Goal: Task Accomplishment & Management: Manage account settings

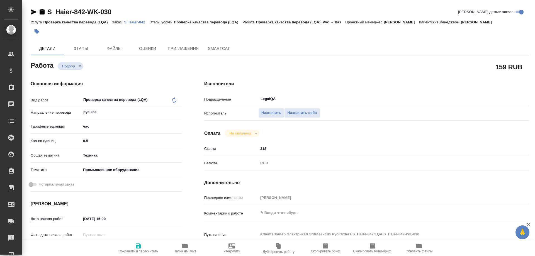
type textarea "x"
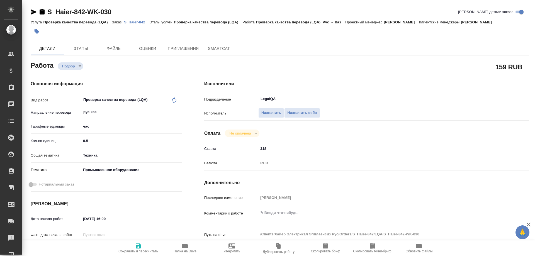
type textarea "x"
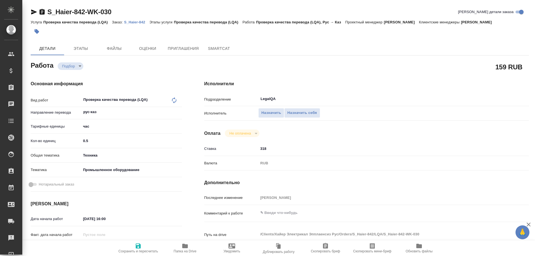
type textarea "x"
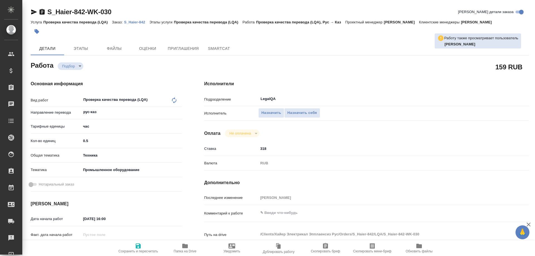
type textarea "x"
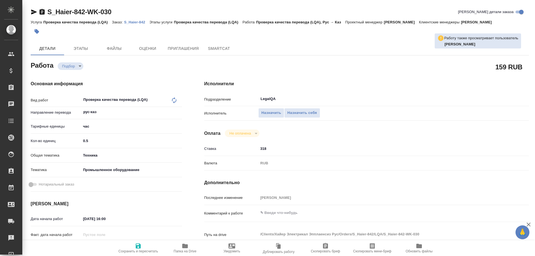
type textarea "x"
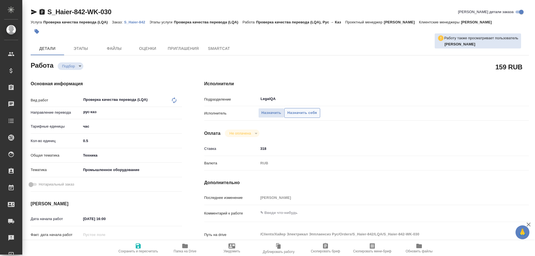
type textarea "x"
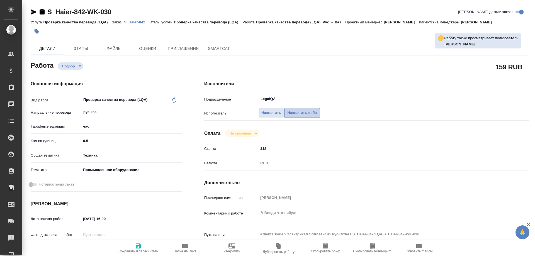
click at [288, 108] on button "Назначить себя" at bounding box center [302, 113] width 36 height 10
type textarea "x"
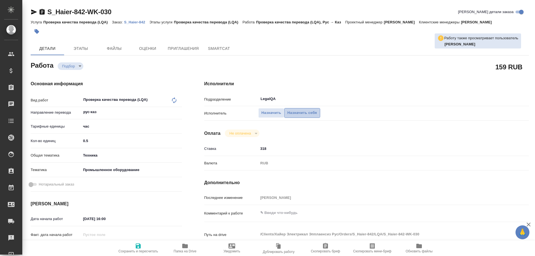
type textarea "x"
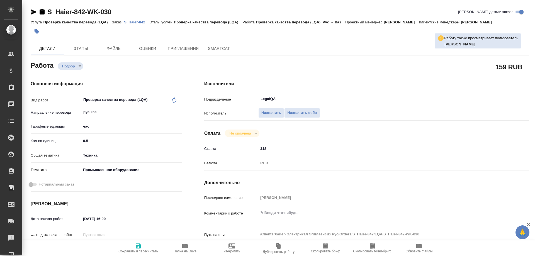
type textarea "x"
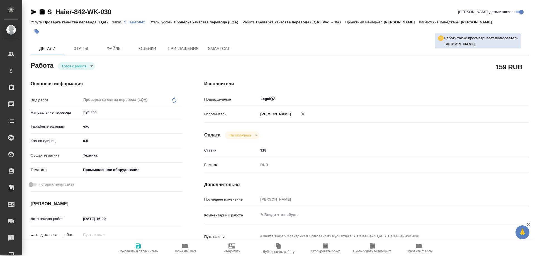
type textarea "x"
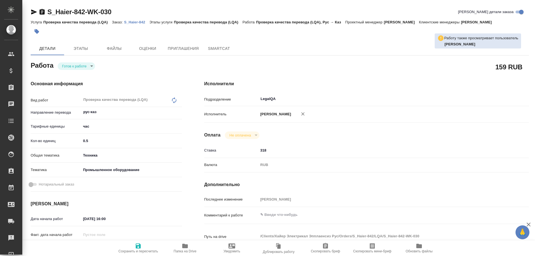
type textarea "x"
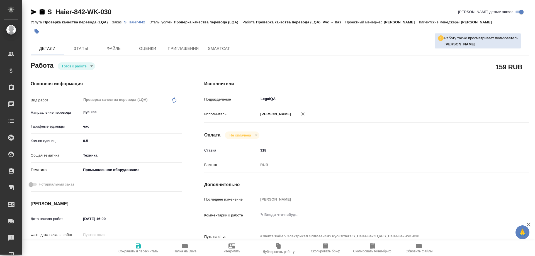
type textarea "x"
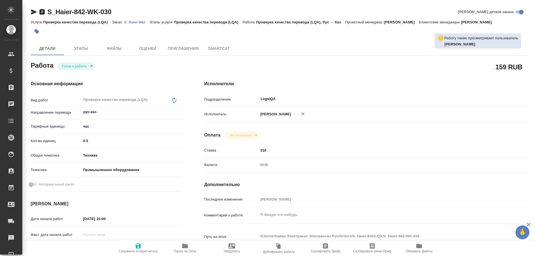
type textarea "x"
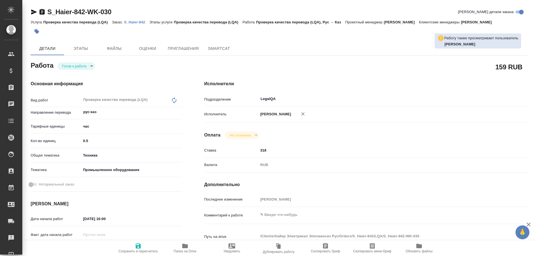
type textarea "x"
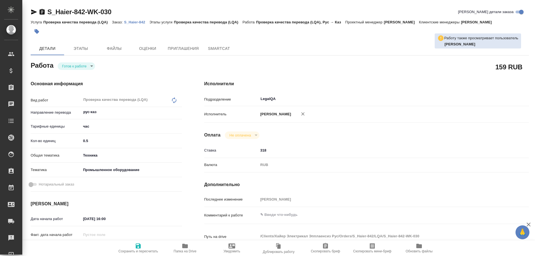
type textarea "x"
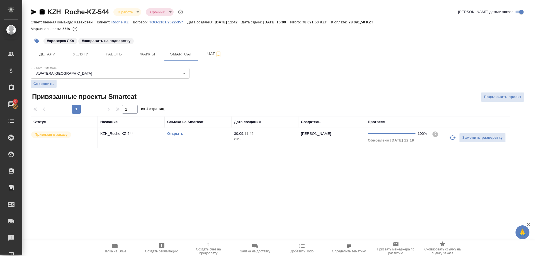
click at [113, 52] on span "Работы" at bounding box center [114, 54] width 27 height 7
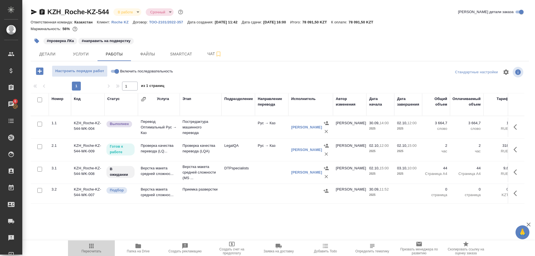
click at [93, 245] on icon "button" at bounding box center [91, 246] width 4 height 4
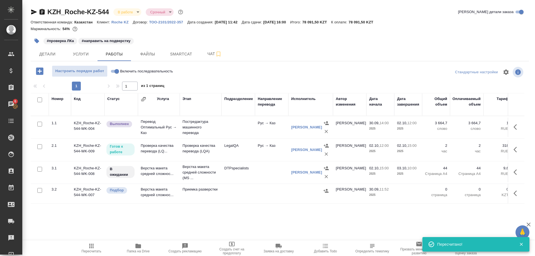
click at [512, 148] on button "button" at bounding box center [516, 149] width 13 height 13
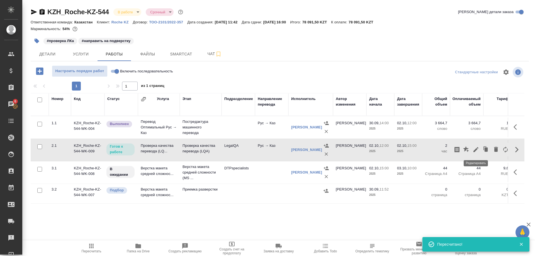
click at [475, 149] on icon "button" at bounding box center [476, 149] width 7 height 7
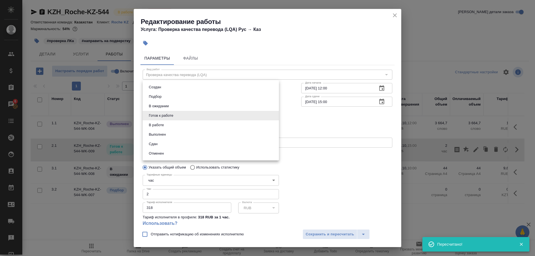
click at [180, 116] on body "🙏 .cls-1 fill:#fff; AWATERA Shirina Sabina Клиенты Спецификации Заказы 6 Чаты T…" at bounding box center [267, 128] width 535 height 256
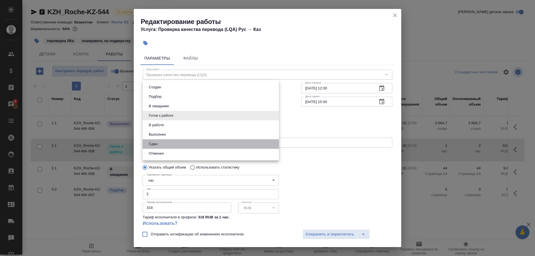
click at [159, 143] on li "Сдан" at bounding box center [211, 143] width 136 height 9
type input "closed"
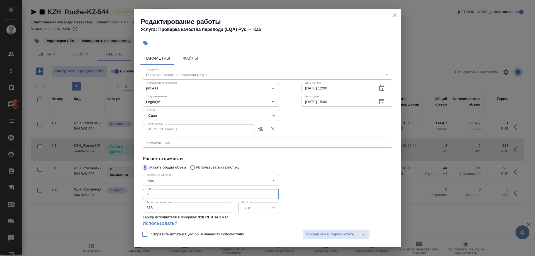
drag, startPoint x: 157, startPoint y: 186, endPoint x: 129, endPoint y: 188, distance: 27.9
click at [143, 189] on input "2" at bounding box center [211, 194] width 136 height 10
type input "1"
click at [332, 232] on span "Сохранить и пересчитать" at bounding box center [330, 234] width 48 height 6
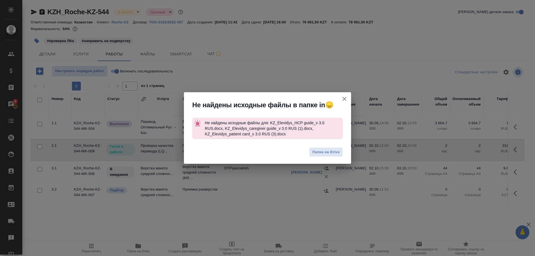
click at [341, 97] on button "Группировать работы по услугам" at bounding box center [344, 98] width 13 height 13
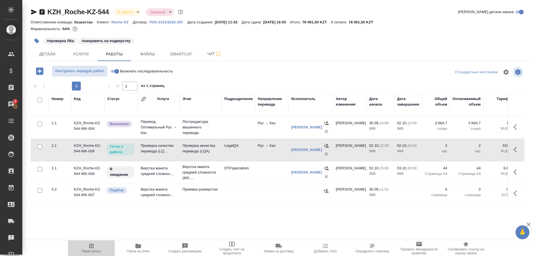
click at [88, 247] on span "Пересчитать" at bounding box center [91, 248] width 40 height 11
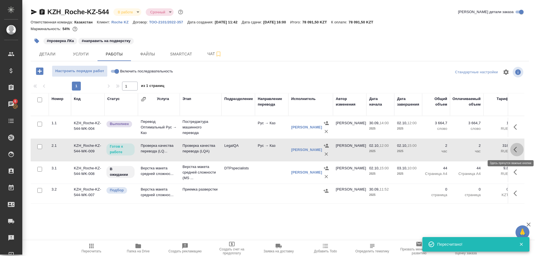
click at [514, 149] on icon "button" at bounding box center [517, 149] width 7 height 7
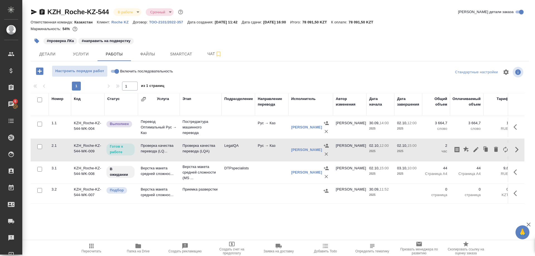
click at [112, 71] on input "Включить последовательность" at bounding box center [117, 71] width 20 height 7
checkbox input "true"
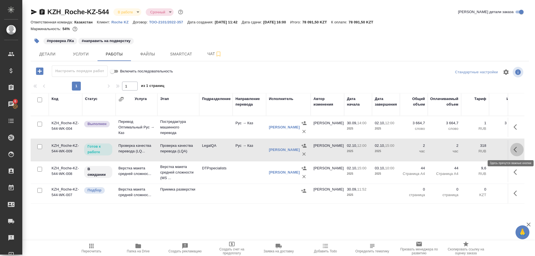
click at [514, 150] on icon "button" at bounding box center [515, 150] width 3 height 6
click at [475, 152] on icon "button" at bounding box center [476, 149] width 7 height 7
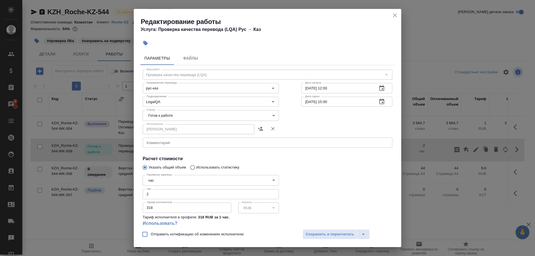
click at [194, 114] on body "🙏 .cls-1 fill:#fff; AWATERA Shirina Sabina Клиенты Спецификации Заказы 6 Чаты T…" at bounding box center [267, 128] width 535 height 256
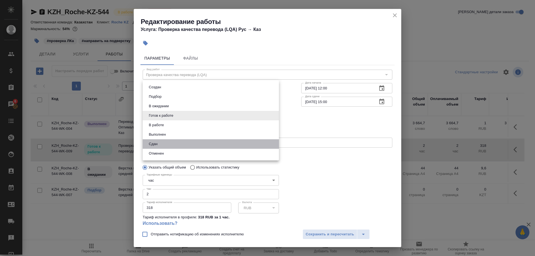
click at [156, 140] on li "Сдан" at bounding box center [211, 143] width 136 height 9
type input "closed"
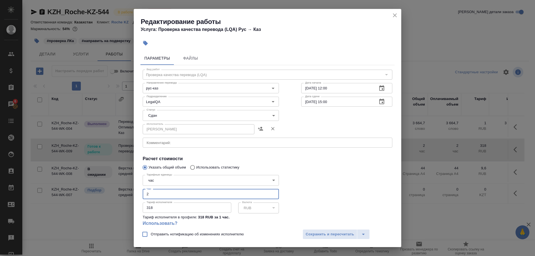
drag, startPoint x: 148, startPoint y: 185, endPoint x: 137, endPoint y: 187, distance: 11.5
click at [143, 189] on input "2" at bounding box center [211, 194] width 136 height 10
type input "1"
click at [318, 235] on span "Сохранить и пересчитать" at bounding box center [330, 234] width 48 height 6
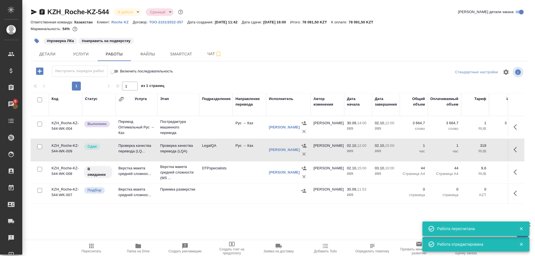
click at [93, 249] on span "Пересчитать" at bounding box center [92, 251] width 20 height 4
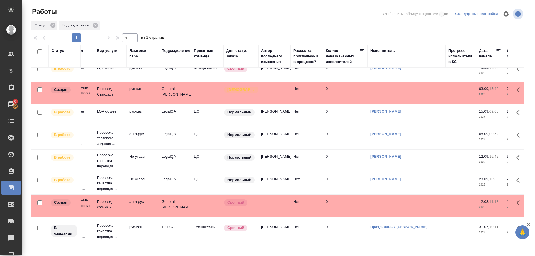
scroll to position [143, 0]
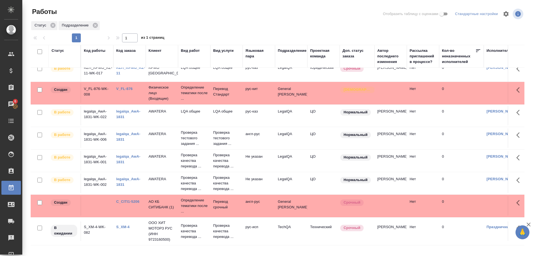
click at [120, 183] on link "legalqa_AwA-1831" at bounding box center [128, 182] width 24 height 10
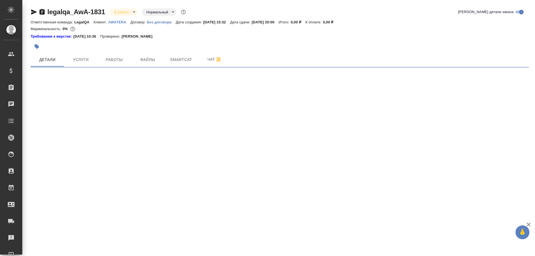
click at [117, 22] on p "AWATERA" at bounding box center [119, 22] width 22 height 4
click at [123, 11] on body "🙏 .cls-1 fill:#fff; AWATERA [PERSON_NAME] Спецификации Заказы 6 Чаты Todo Проек…" at bounding box center [267, 128] width 535 height 256
select select "RU"
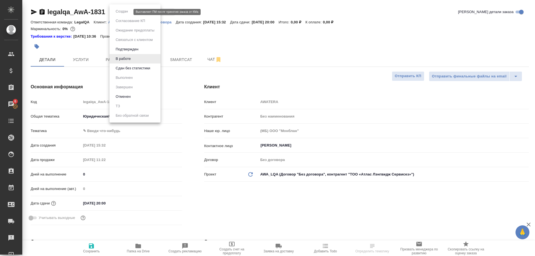
type textarea "x"
click at [189, 35] on div at bounding box center [267, 128] width 535 height 256
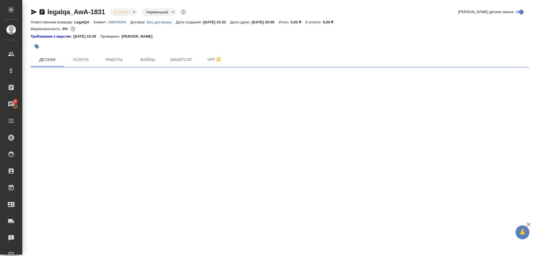
select select "RU"
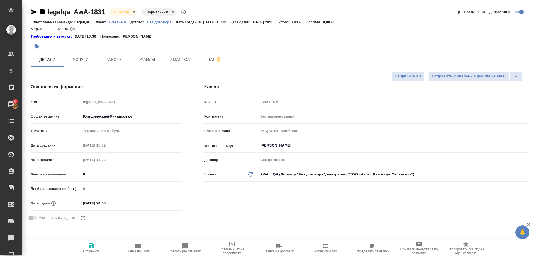
type textarea "x"
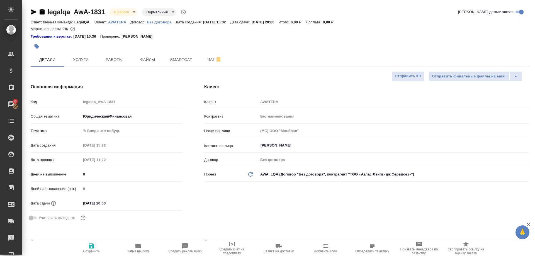
type textarea "x"
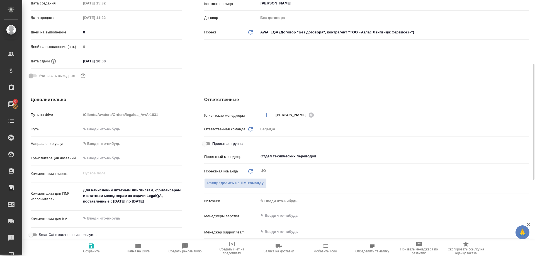
scroll to position [256, 0]
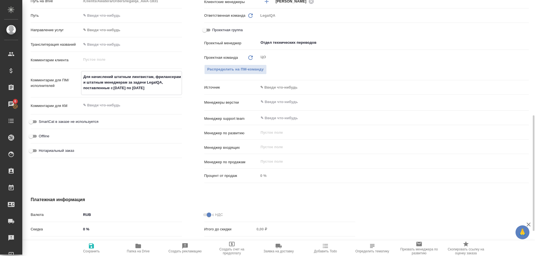
click at [169, 86] on textarea "Для начислений штатным лингвистам, фрилансерам и штатным менеджерам за задачи L…" at bounding box center [131, 82] width 100 height 21
type textarea "x"
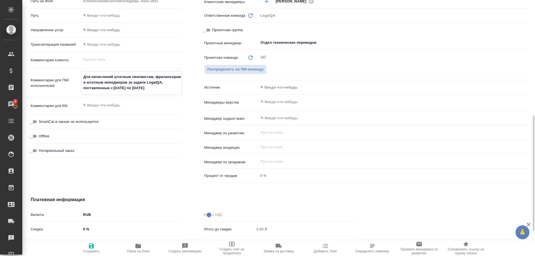
type textarea "x"
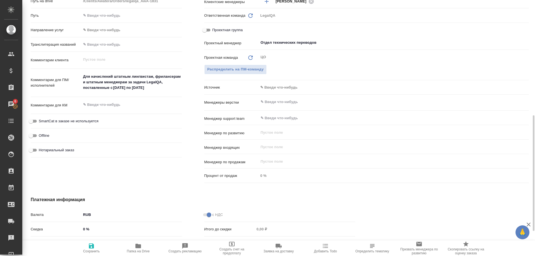
type textarea "x"
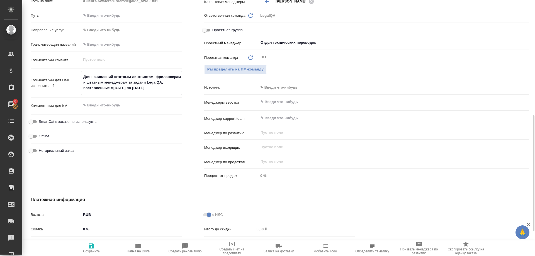
type textarea "x"
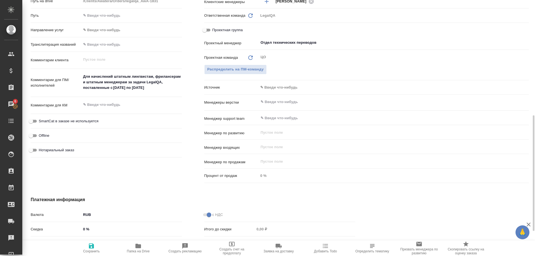
type textarea "x"
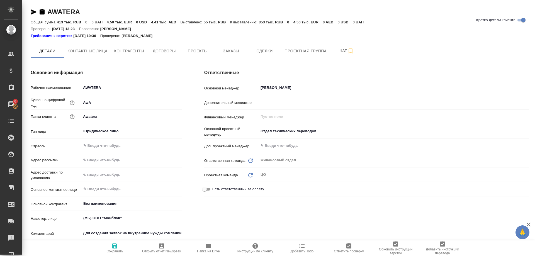
type textarea "x"
click at [218, 50] on button "Заказы" at bounding box center [230, 51] width 33 height 14
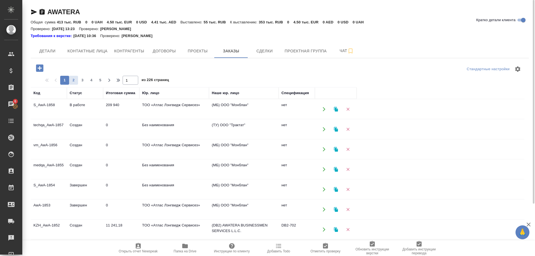
click at [69, 84] on div "1 2 3 4 5" at bounding box center [82, 80] width 45 height 9
click at [70, 81] on span "2" at bounding box center [73, 80] width 9 height 6
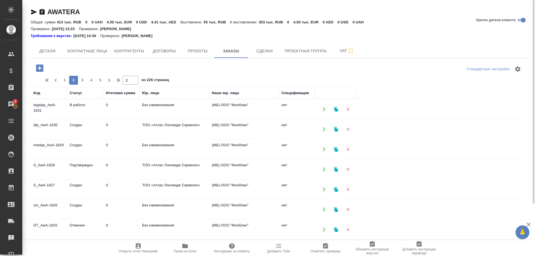
click at [41, 109] on td "legalqa_AwA-1831" at bounding box center [49, 109] width 36 height 20
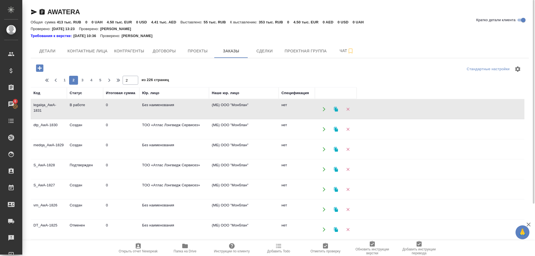
click at [41, 109] on td "legalqa_AwA-1831" at bounding box center [49, 109] width 36 height 20
click at [59, 79] on icon "button" at bounding box center [55, 80] width 7 height 7
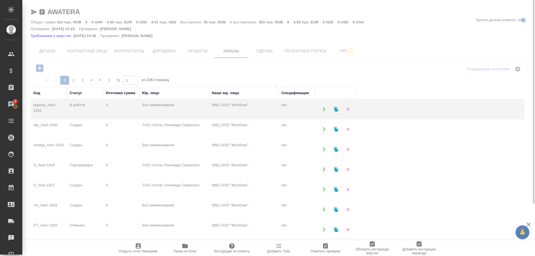
click at [59, 81] on div "1 2 3 4 5 1 из 226 страниц" at bounding box center [105, 80] width 127 height 9
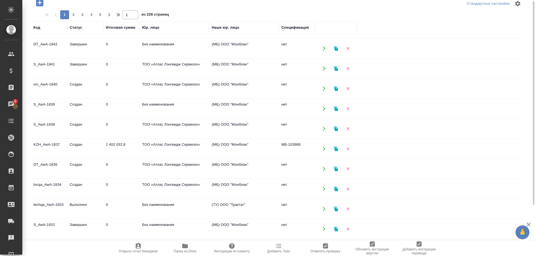
scroll to position [9, 0]
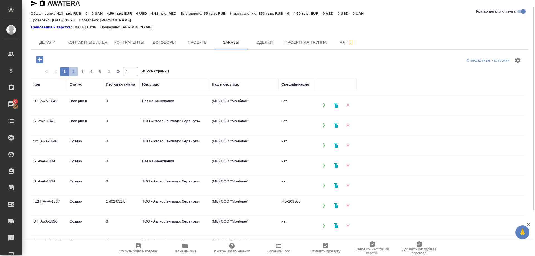
click at [71, 70] on span "2" at bounding box center [73, 72] width 9 height 6
type input "2"
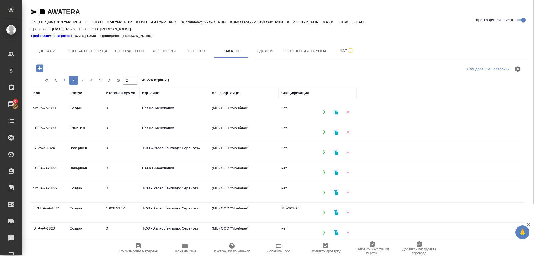
scroll to position [0, 0]
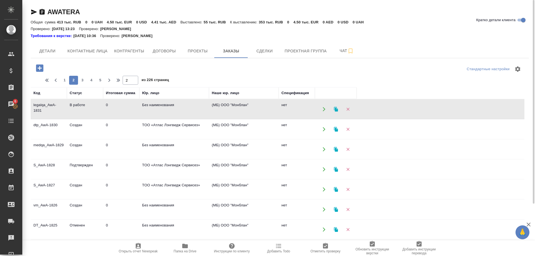
click at [334, 109] on icon "button" at bounding box center [336, 109] width 5 height 5
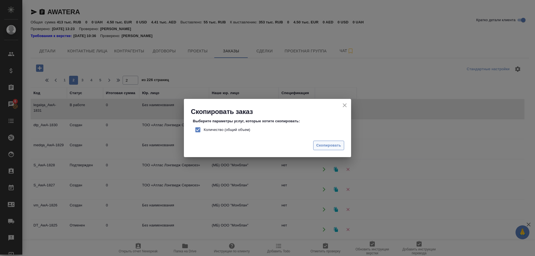
click at [318, 142] on span "Скопировать" at bounding box center [328, 145] width 25 height 6
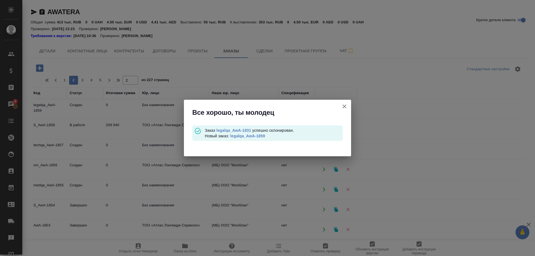
click at [257, 136] on link "legalqa_AwA-1859" at bounding box center [247, 136] width 35 height 4
click at [341, 105] on icon "button" at bounding box center [344, 106] width 7 height 7
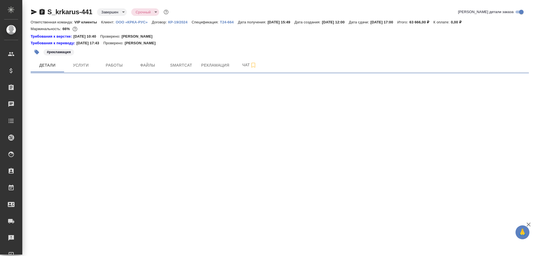
select select "RU"
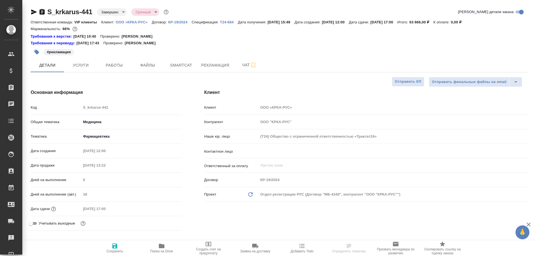
type textarea "x"
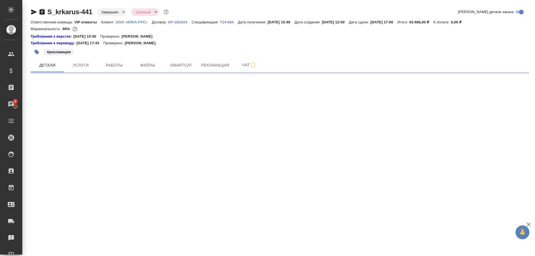
select select "RU"
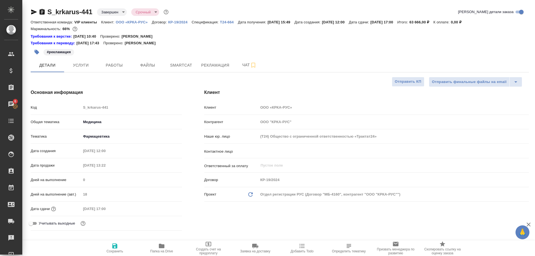
type textarea "x"
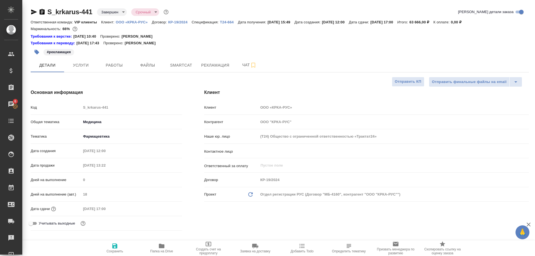
type textarea "x"
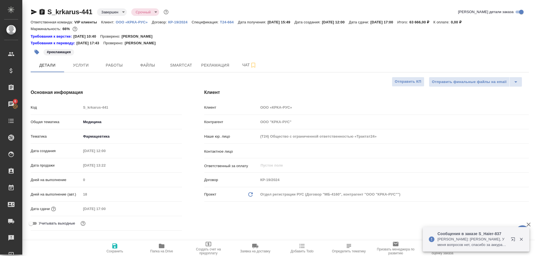
click at [517, 237] on button "button" at bounding box center [521, 239] width 11 height 5
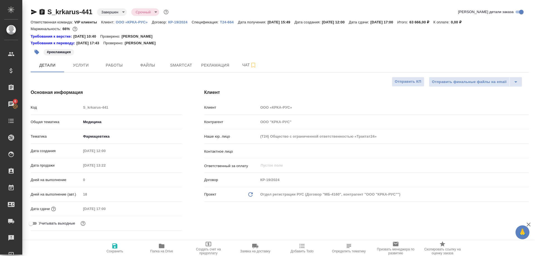
type textarea "x"
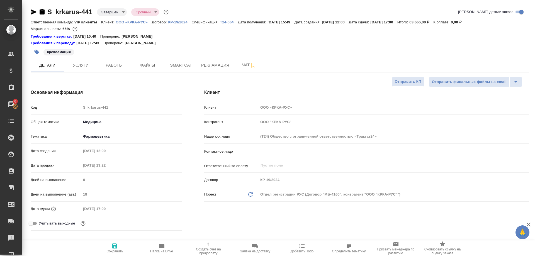
type textarea "x"
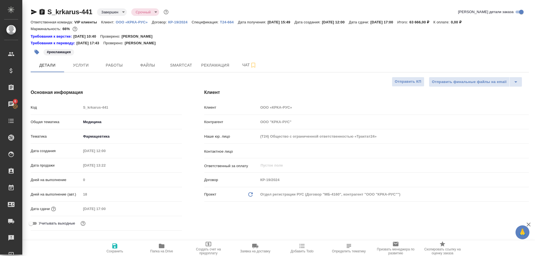
type textarea "x"
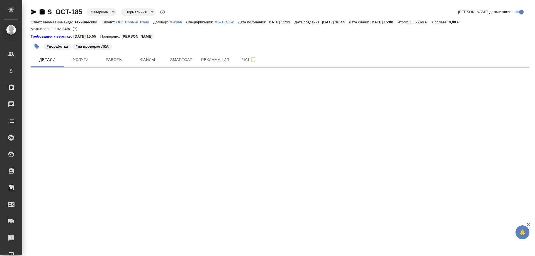
select select "RU"
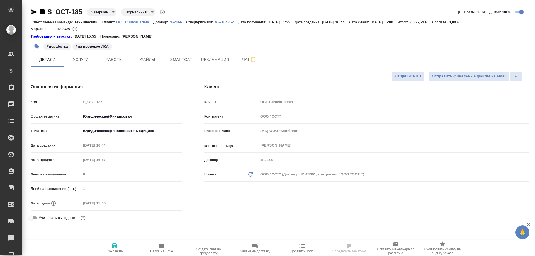
type textarea "x"
click at [202, 58] on span "Рекламация" at bounding box center [215, 59] width 28 height 7
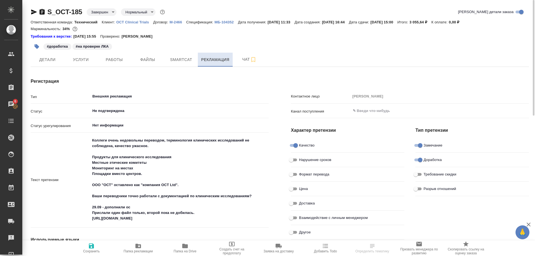
type textarea "x"
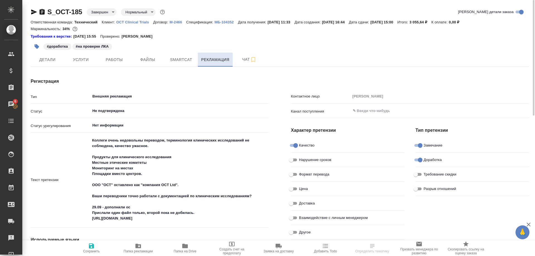
type textarea "x"
type input "Валеев Динар"
type textarea "x"
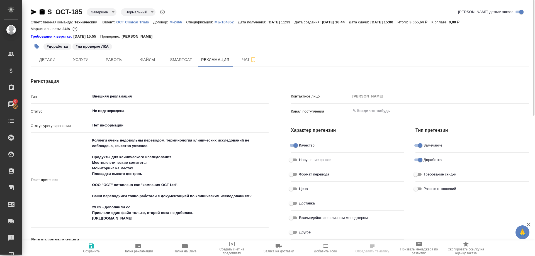
type textarea "x"
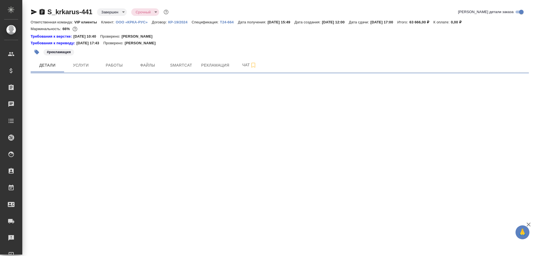
select select "RU"
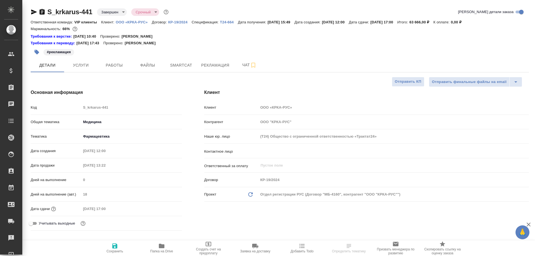
type textarea "x"
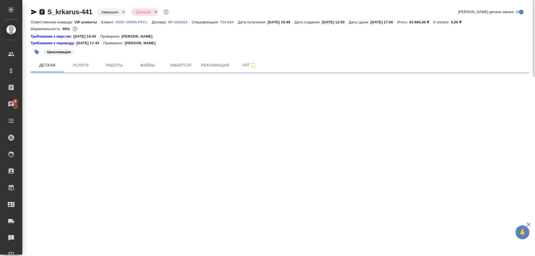
select select "RU"
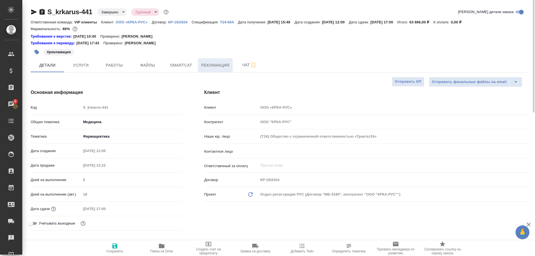
type textarea "x"
click at [220, 67] on span "Рекламация" at bounding box center [215, 65] width 28 height 7
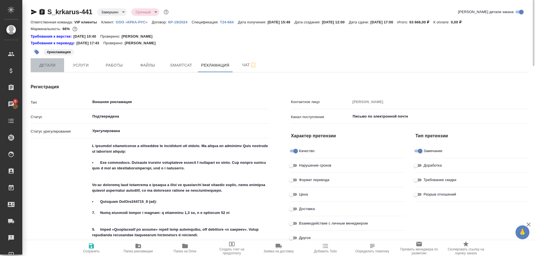
click at [44, 67] on span "Детали" at bounding box center [47, 65] width 27 height 7
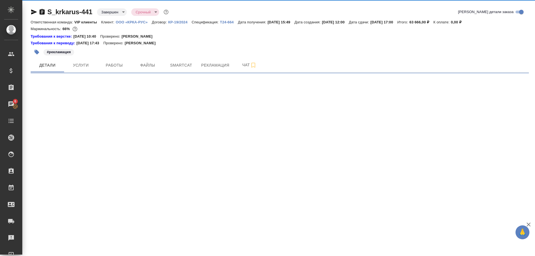
select select "RU"
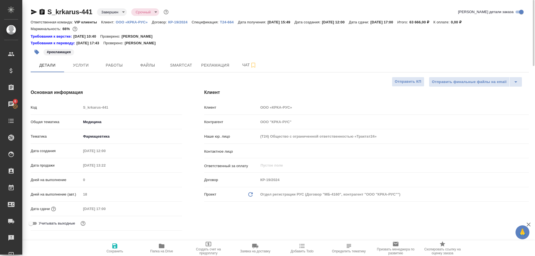
type textarea "x"
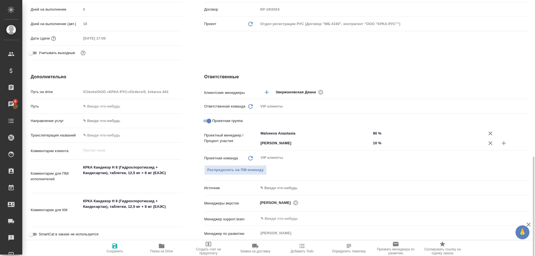
scroll to position [227, 0]
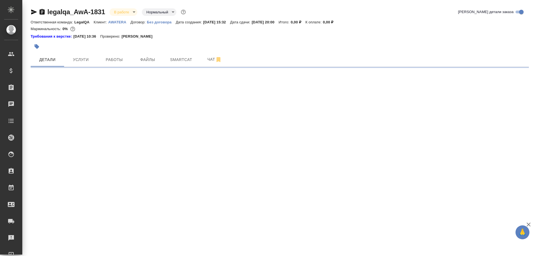
select select "RU"
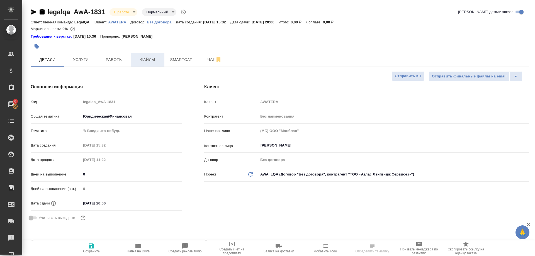
type textarea "x"
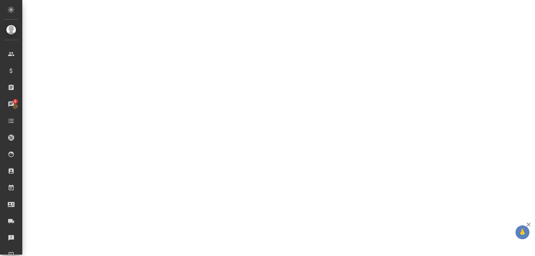
select select "RU"
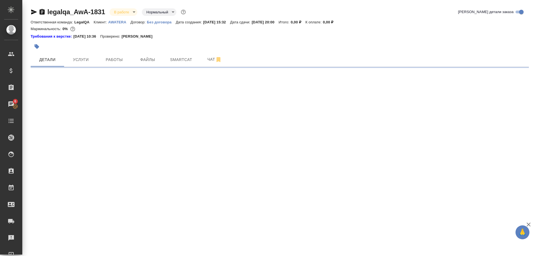
select select "RU"
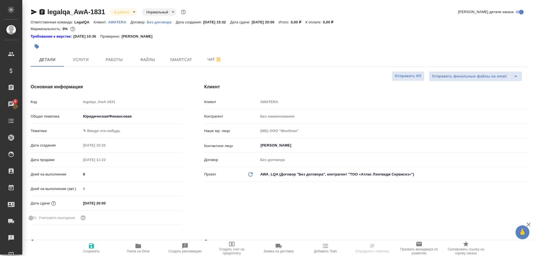
type textarea "x"
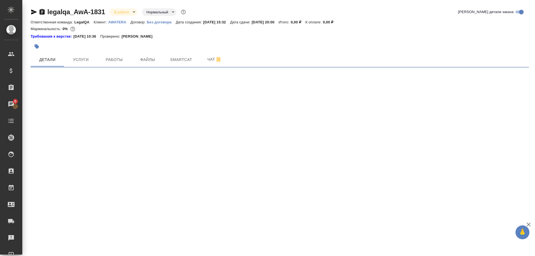
select select "RU"
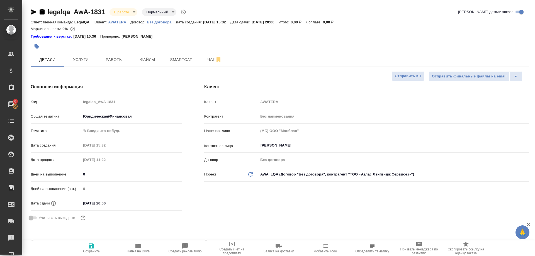
type textarea "x"
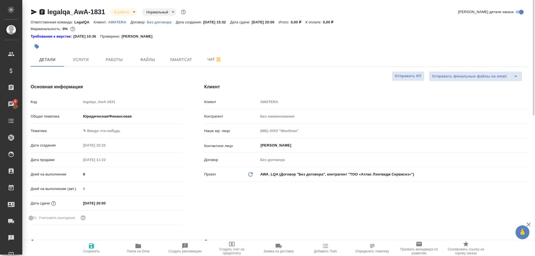
type textarea "x"
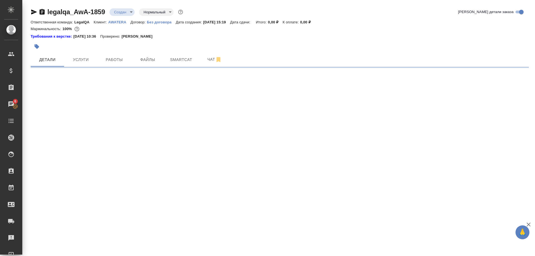
select select "RU"
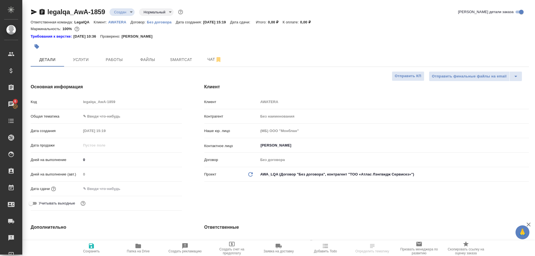
type textarea "x"
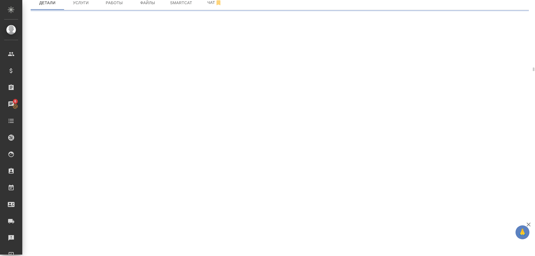
scroll to position [28, 0]
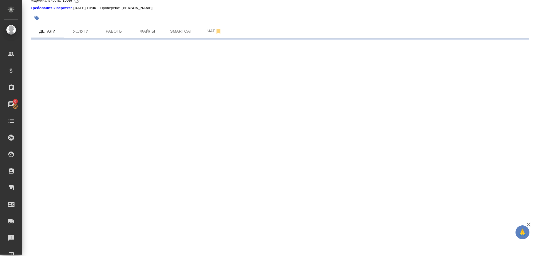
click at [103, 191] on div ".cls-1 fill:#fff; AWATERA [PERSON_NAME] Спецификации Заказы 6 Чаты Todo Проекты…" at bounding box center [267, 128] width 535 height 256
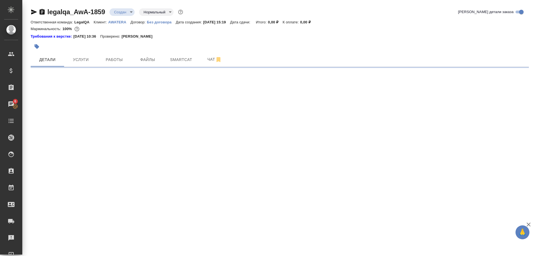
click at [31, 11] on icon "button" at bounding box center [34, 12] width 7 height 7
select select "RU"
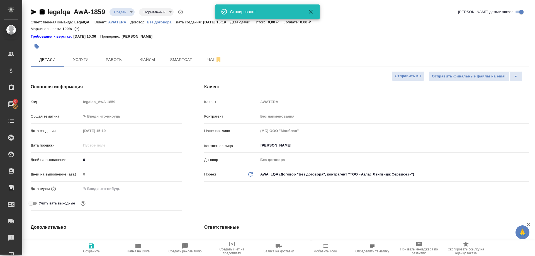
type textarea "x"
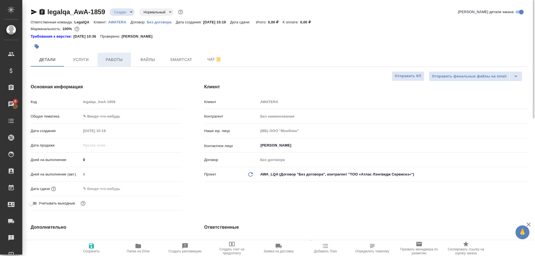
click at [117, 59] on span "Работы" at bounding box center [114, 59] width 27 height 7
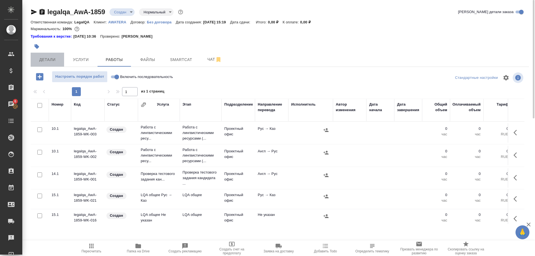
click at [55, 59] on span "Детали" at bounding box center [47, 59] width 27 height 7
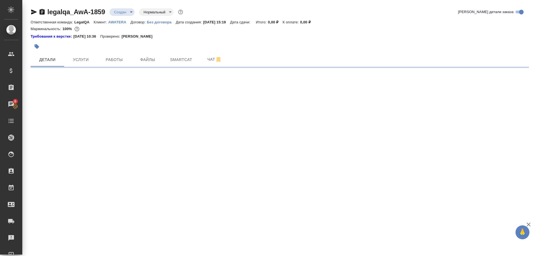
select select "RU"
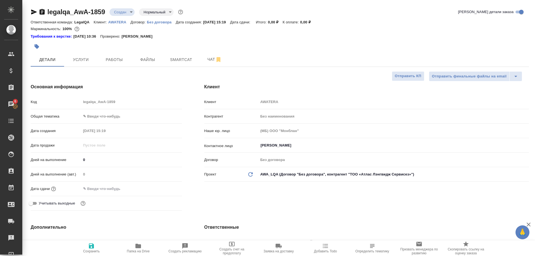
type textarea "x"
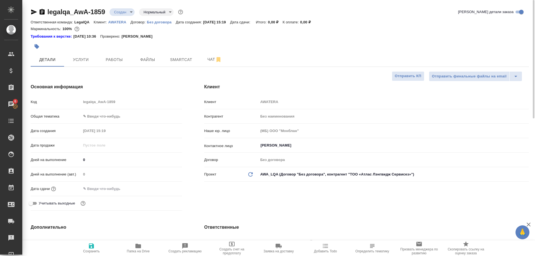
type textarea "x"
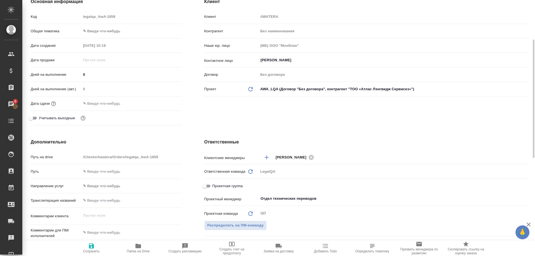
scroll to position [142, 0]
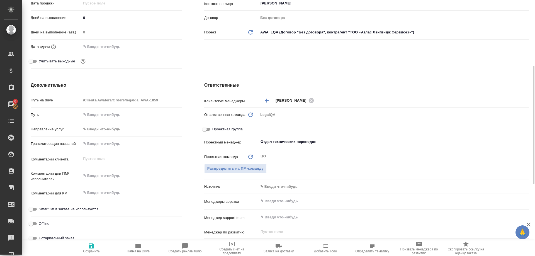
type textarea "x"
click at [129, 173] on textarea at bounding box center [131, 175] width 101 height 9
paste textarea "ластану"
type textarea "x"
type textarea "ластану"
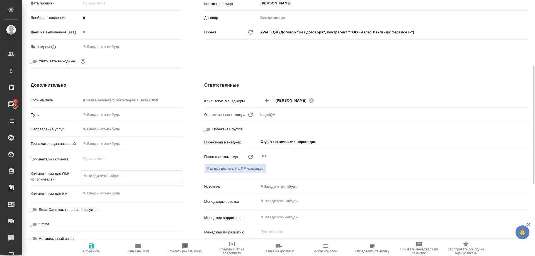
type textarea "x"
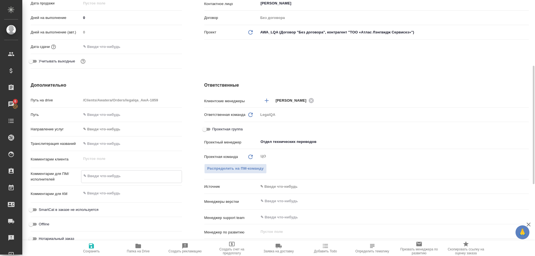
type textarea "x"
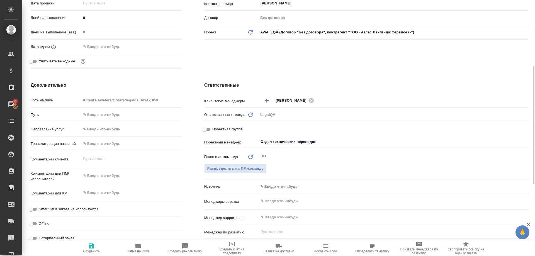
type textarea "x"
click at [133, 175] on textarea at bounding box center [131, 175] width 100 height 9
paste textarea "Для начислений штатным лингвистам, фрилансерам и штатным менеджерам за задачи L…"
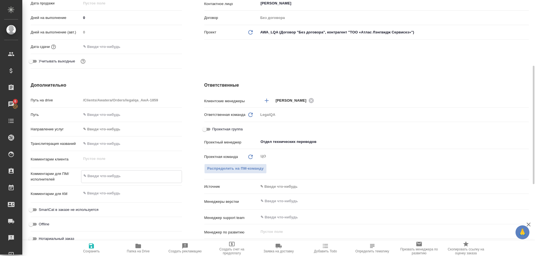
type textarea "x"
type textarea "Для начислений штатным лингвистам, фрилансерам и штатным менеджерам за задачи L…"
type textarea "x"
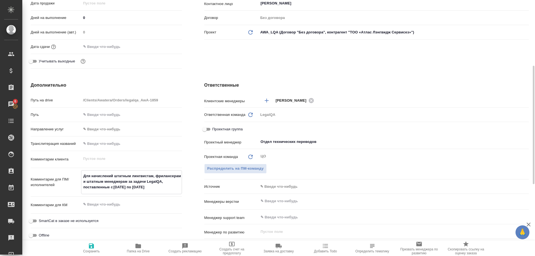
click at [121, 188] on textarea "Для начислений штатным лингвистам, фрилансерам и штатным менеджерам за задачи L…" at bounding box center [131, 181] width 100 height 21
type textarea "x"
type textarea "Для начислений штатным лингвистам, фрилансерам и штатным менеджерам за задачи L…"
type textarea "x"
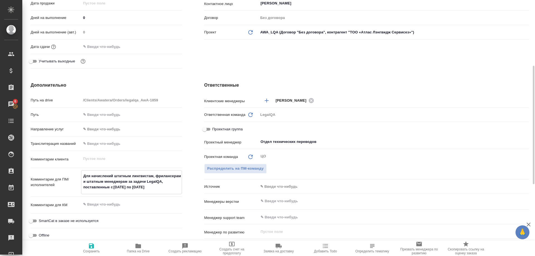
type textarea "x"
type textarea "Для начислений штатным лингвистам, фрилансерам и штатным менеджерам за задачи L…"
type textarea "x"
type textarea "Для начислений штатным лингвистам, фрилансерам и штатным менеджерам за задачи L…"
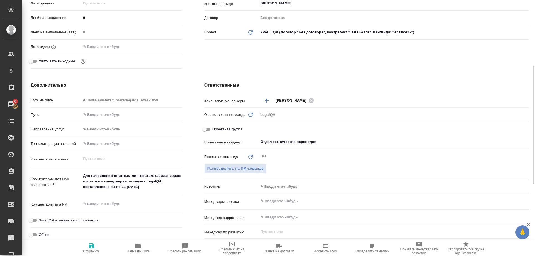
click at [124, 189] on textarea "Для начислений штатным лингвистам, фрилансерам и штатным менеджерам за задачи L…" at bounding box center [131, 181] width 101 height 21
type textarea "x"
type textarea "Для начислений штатным лингвистам, фрилансерам и штатным менеджерам за задачи L…"
type textarea "x"
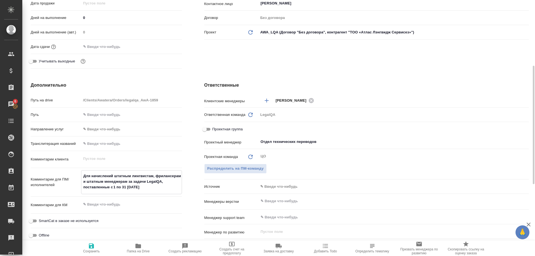
type textarea "x"
type textarea "Для начислений штатным лингвистам, фрилансерам и штатным менеджерам за задачи L…"
type textarea "x"
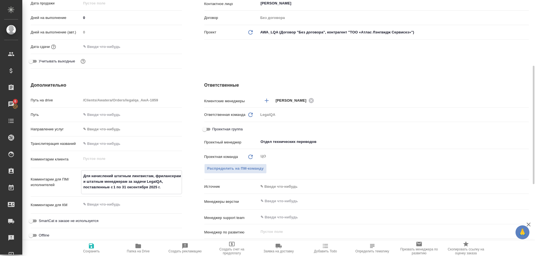
type textarea "x"
type textarea "Для начислений штатным лингвистам, фрилансерам и штатным менеджерам за задачи L…"
type textarea "x"
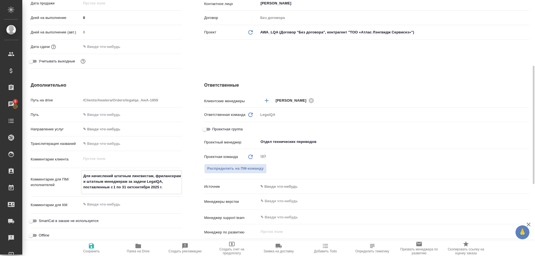
type textarea "Для начислений штатным лингвистам, фрилансерам и штатным менеджерам за задачи L…"
type textarea "x"
type textarea "Для начислений штатным лингвистам, фрилансерам и штатным менеджерам за задачи L…"
type textarea "x"
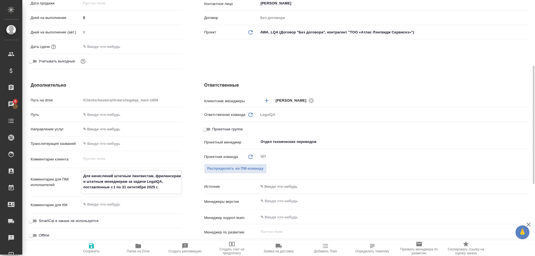
type textarea "x"
type textarea "Для начислений штатным лингвистам, фрилансерам и штатным менеджерам за задачи L…"
type textarea "x"
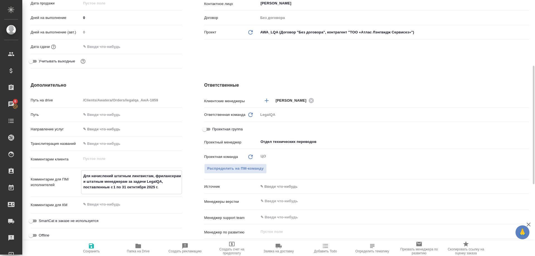
type textarea "x"
type textarea "Для начислений штатным лингвистам, фрилансерам и штатным менеджерам за задачи L…"
type textarea "x"
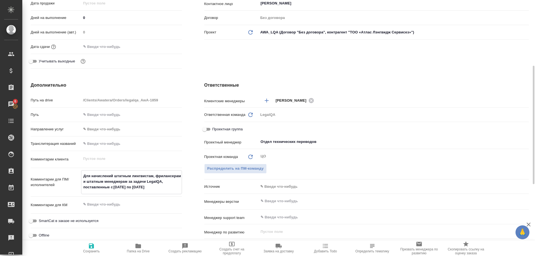
type textarea "Для начислений штатным лингвистам, фрилансерам и штатным менеджерам за задачи L…"
type textarea "x"
click at [183, 143] on div "Дополнительно Путь на drive /Clients/Awatera/Orders/legalqa_AwA-1859 Путь Напра…" at bounding box center [107, 183] width 174 height 225
click at [90, 241] on button "Сохранить" at bounding box center [91, 248] width 47 height 16
type textarea "x"
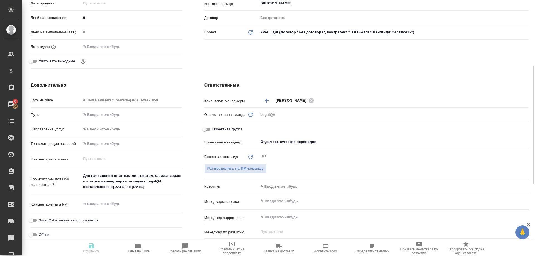
type textarea "x"
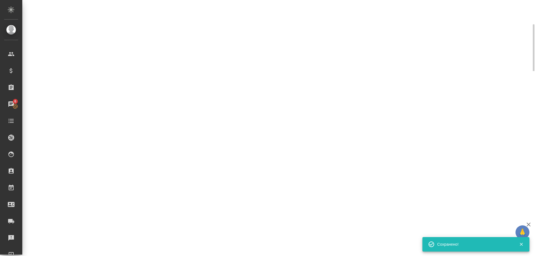
scroll to position [114, 0]
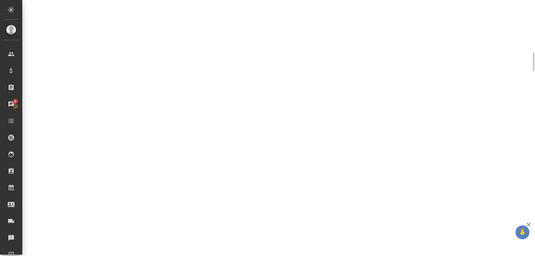
select select "RU"
